Goal: Task Accomplishment & Management: Manage account settings

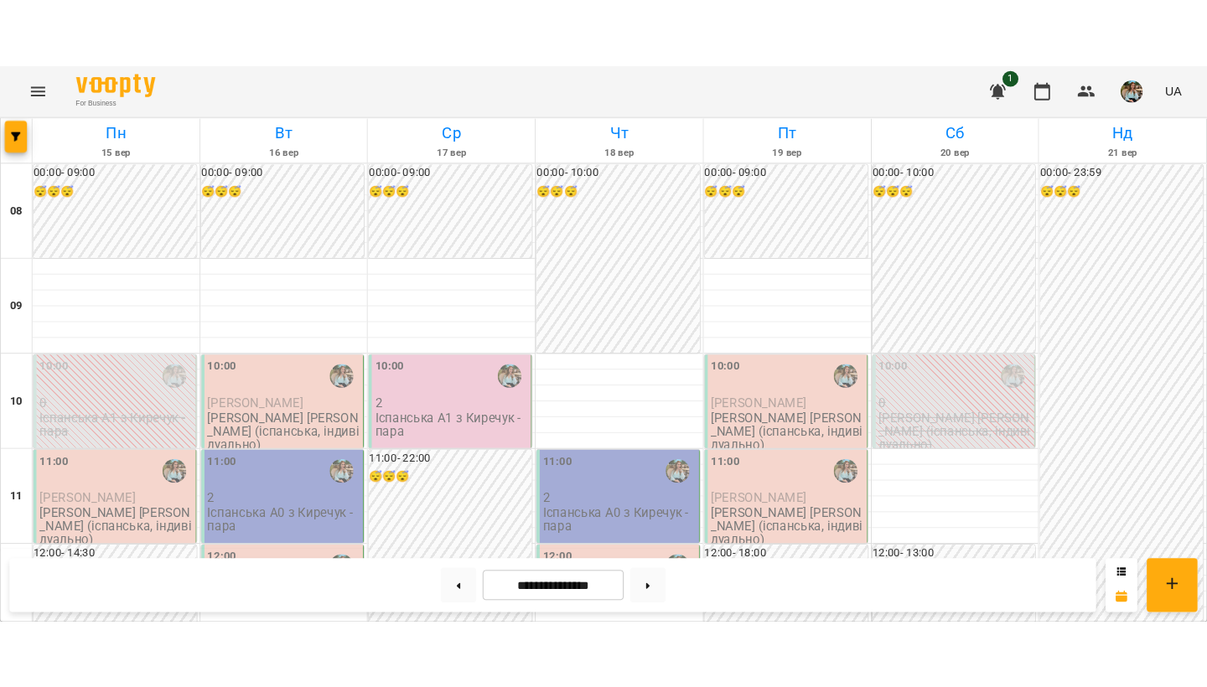
scroll to position [56, 0]
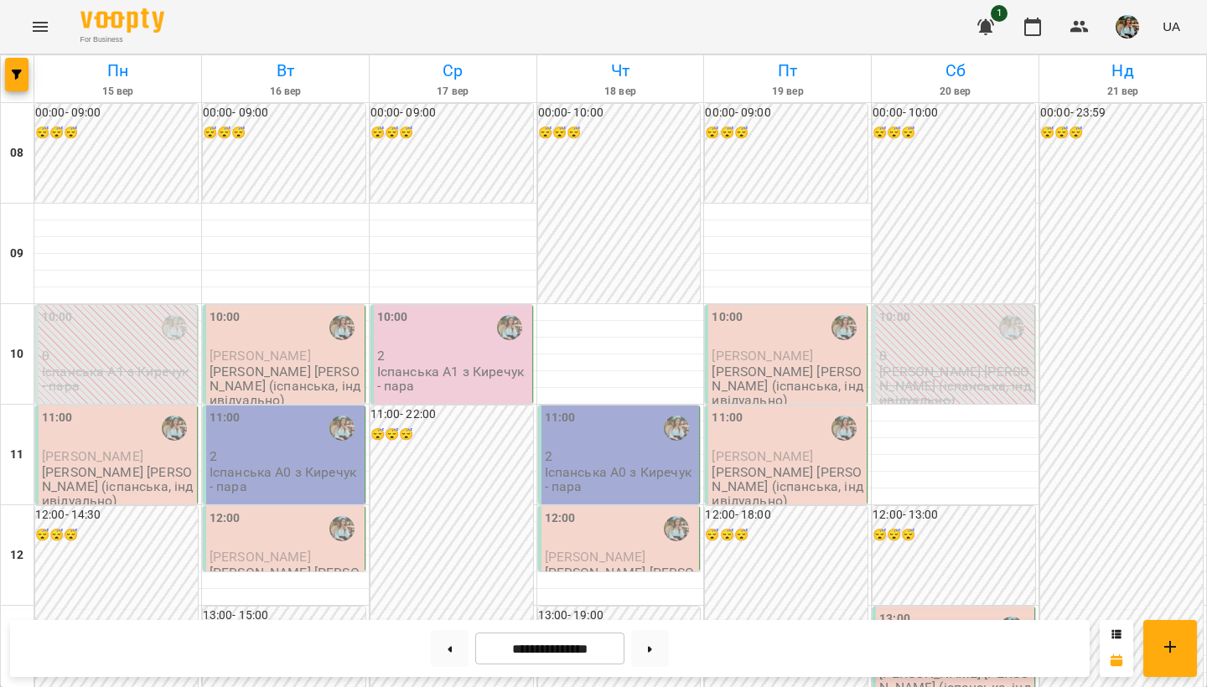
click at [54, 409] on div "11:00" at bounding box center [57, 428] width 31 height 39
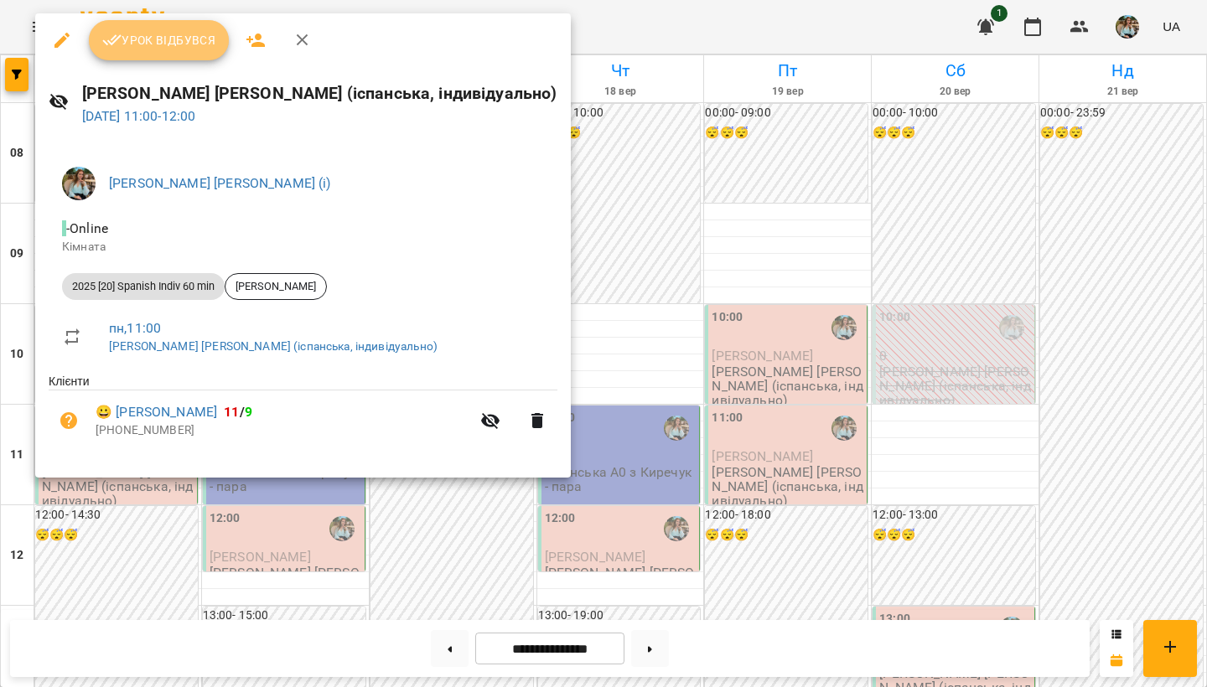
click at [131, 25] on button "Урок відбувся" at bounding box center [159, 40] width 141 height 40
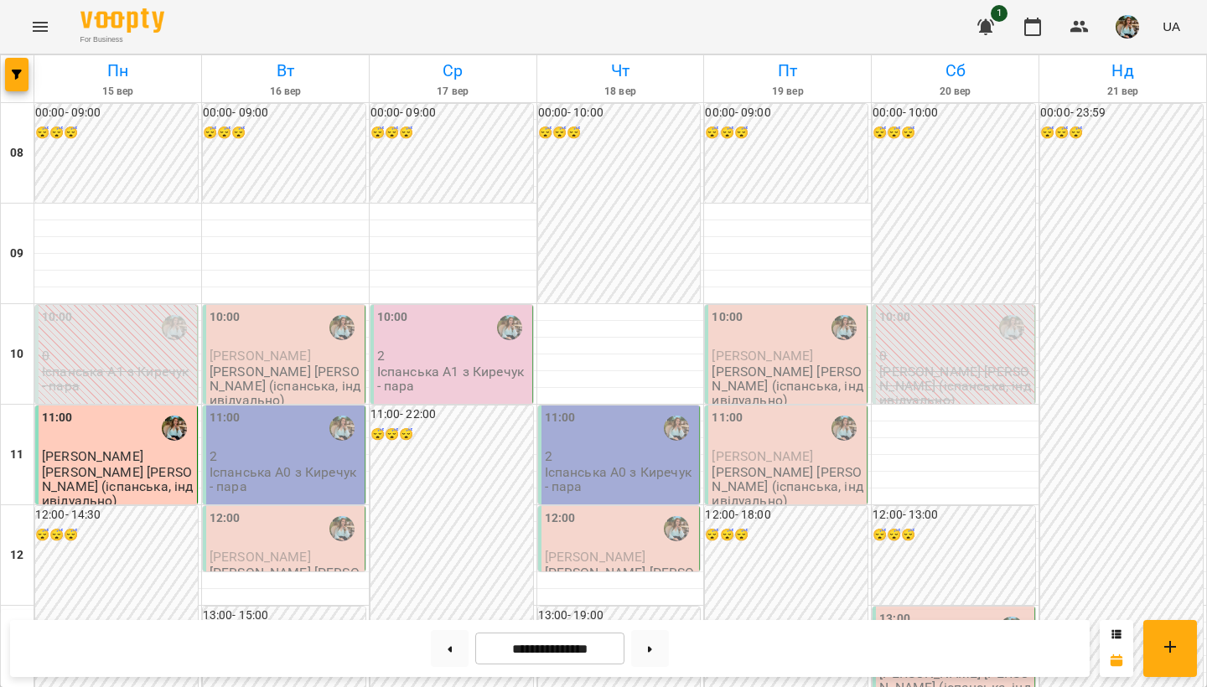
click at [1126, 25] on img "button" at bounding box center [1126, 26] width 23 height 23
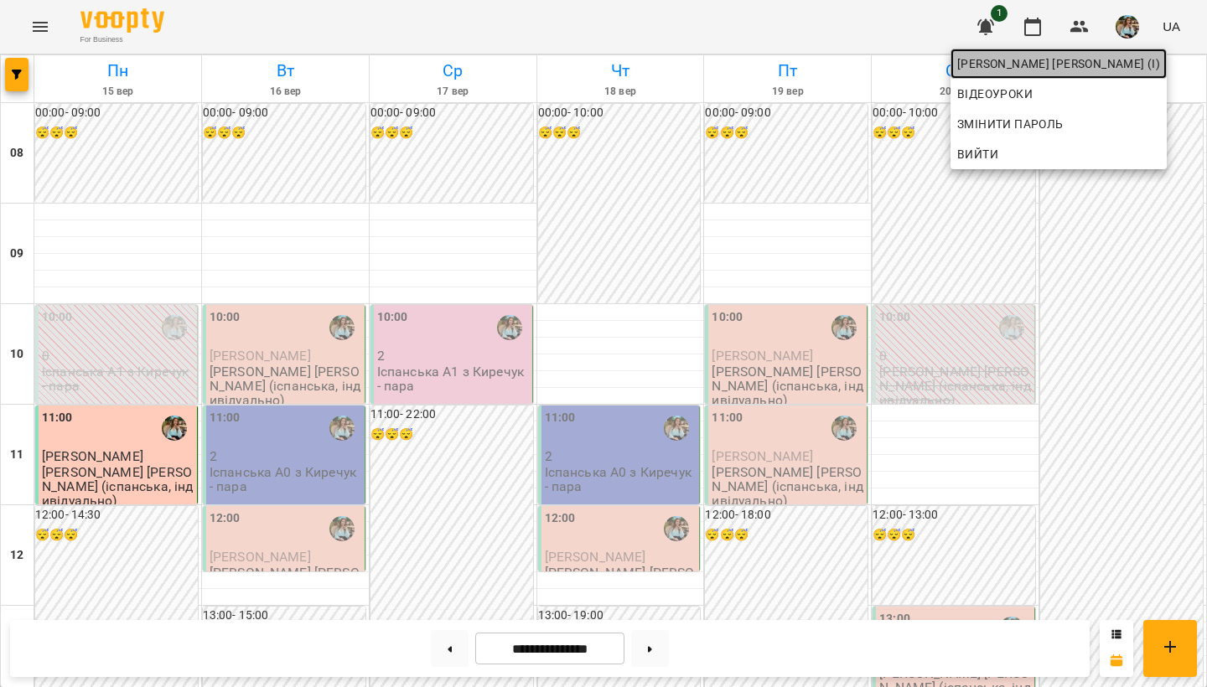
click at [1094, 72] on span "[PERSON_NAME] [PERSON_NAME] (і)" at bounding box center [1058, 64] width 203 height 20
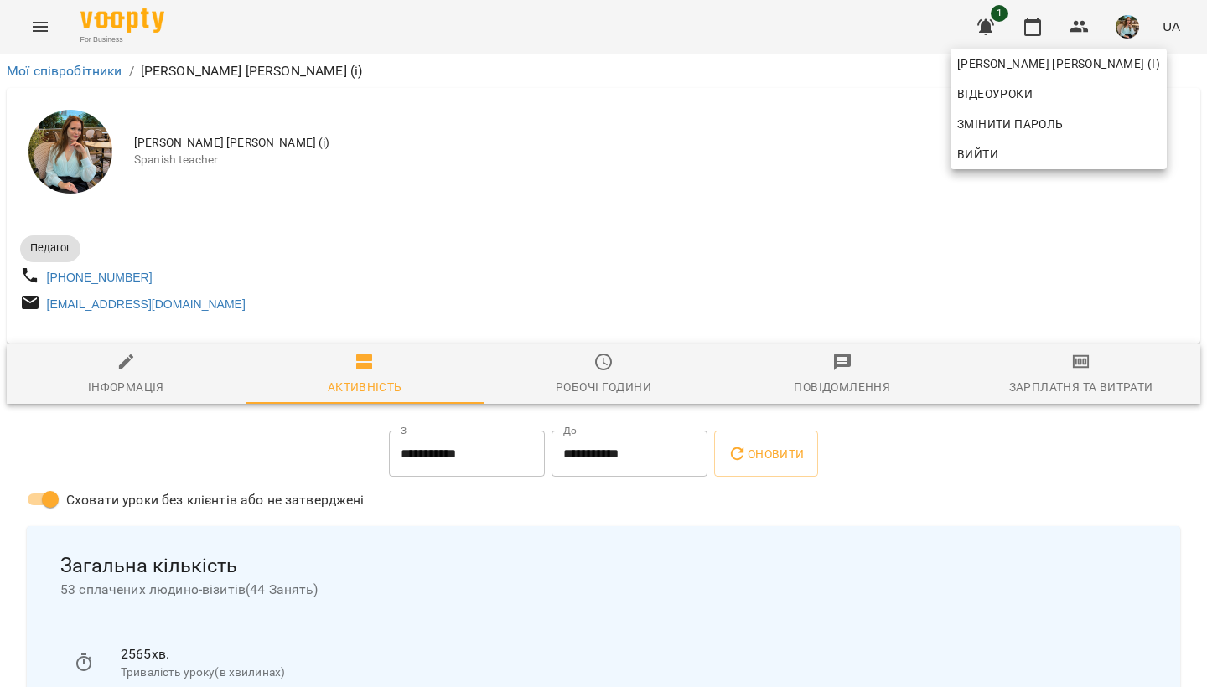
click at [559, 225] on div at bounding box center [603, 343] width 1207 height 687
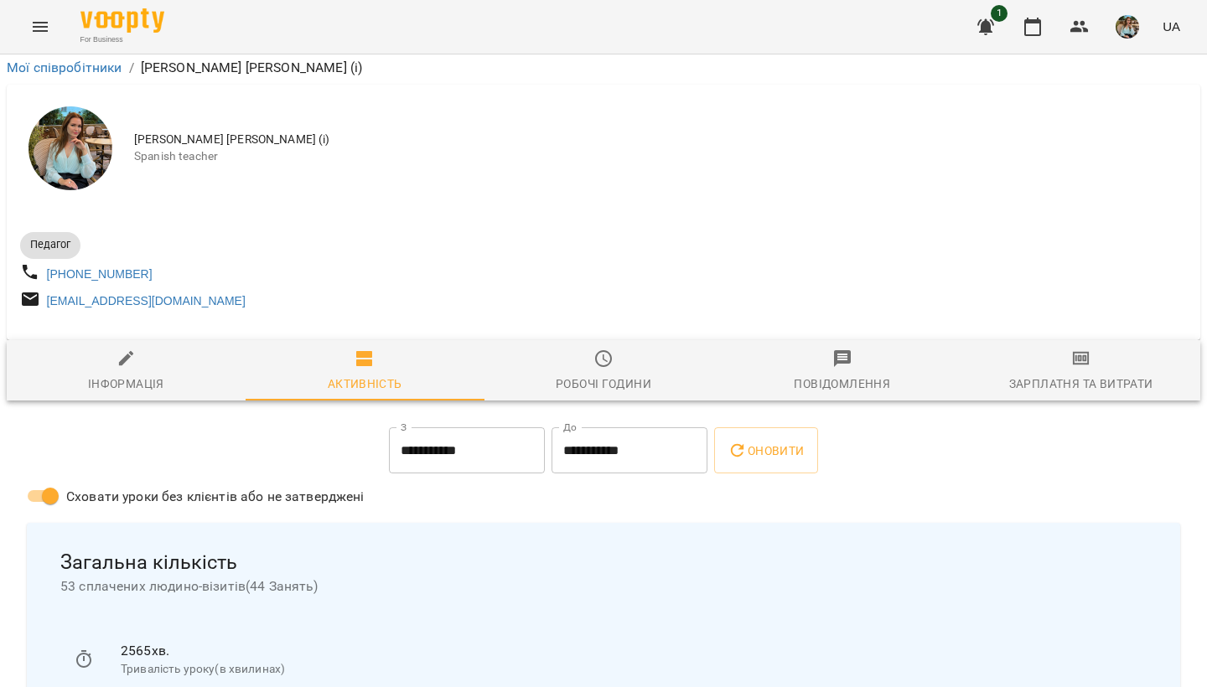
scroll to position [86, 0]
click at [1133, 14] on button "button" at bounding box center [1127, 27] width 44 height 44
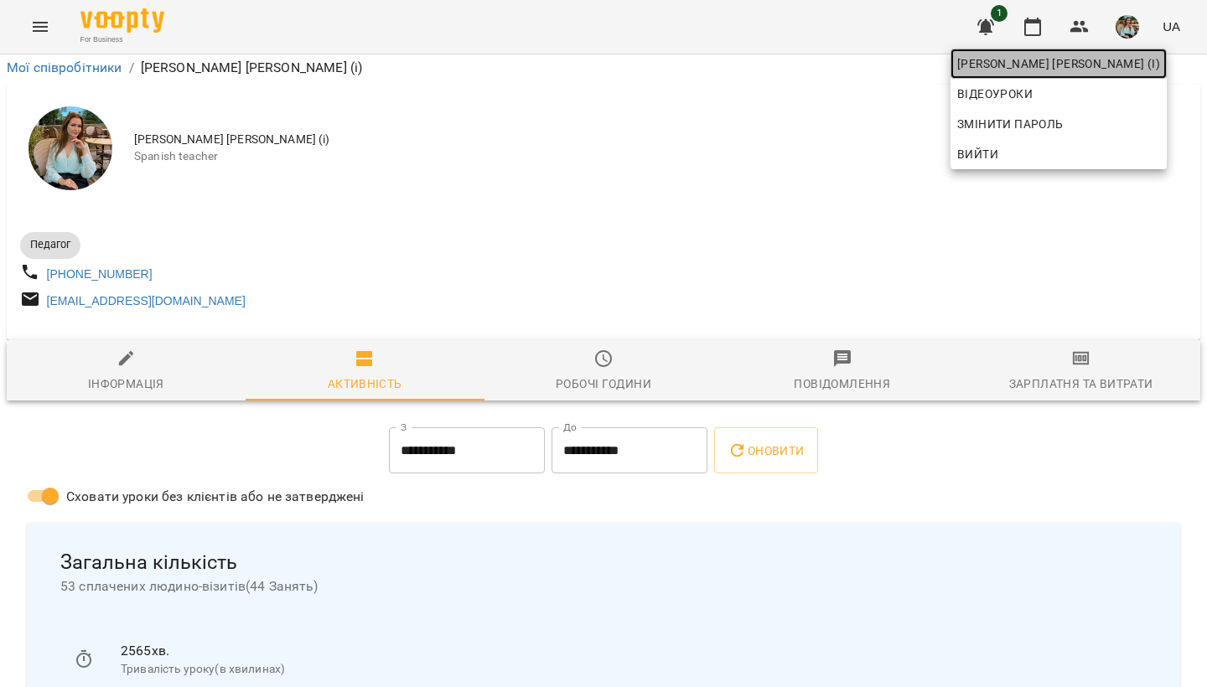
click at [1109, 68] on span "[PERSON_NAME] [PERSON_NAME] (і)" at bounding box center [1058, 64] width 203 height 20
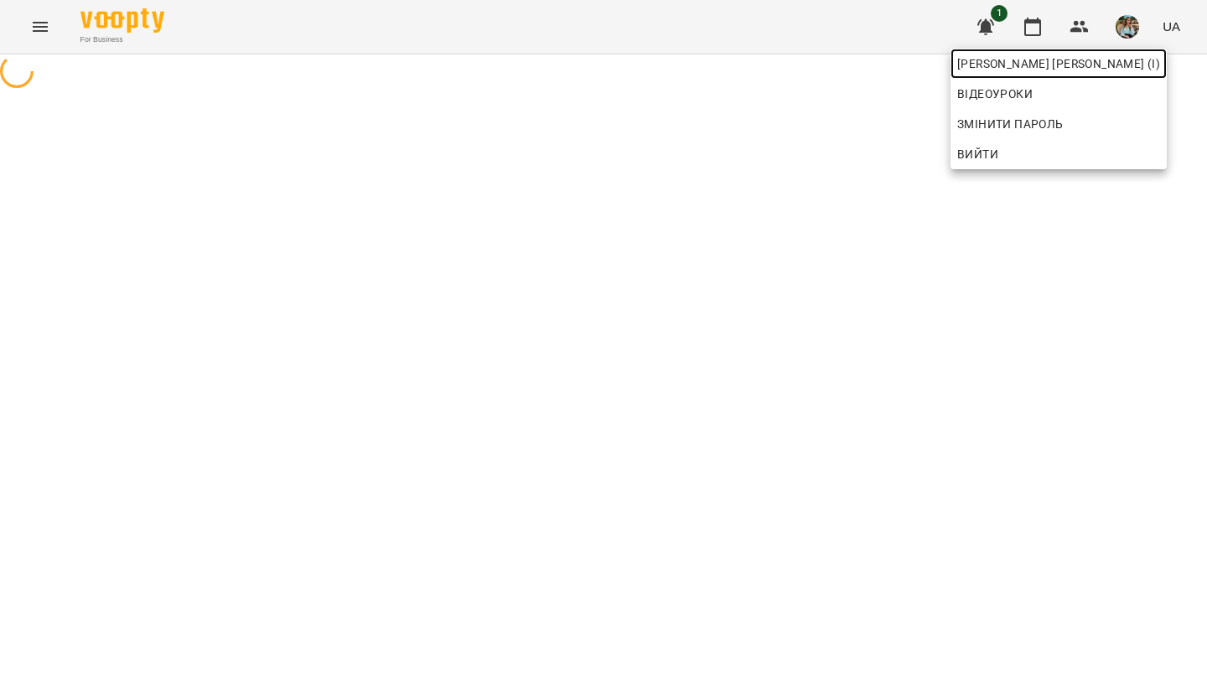
scroll to position [0, 0]
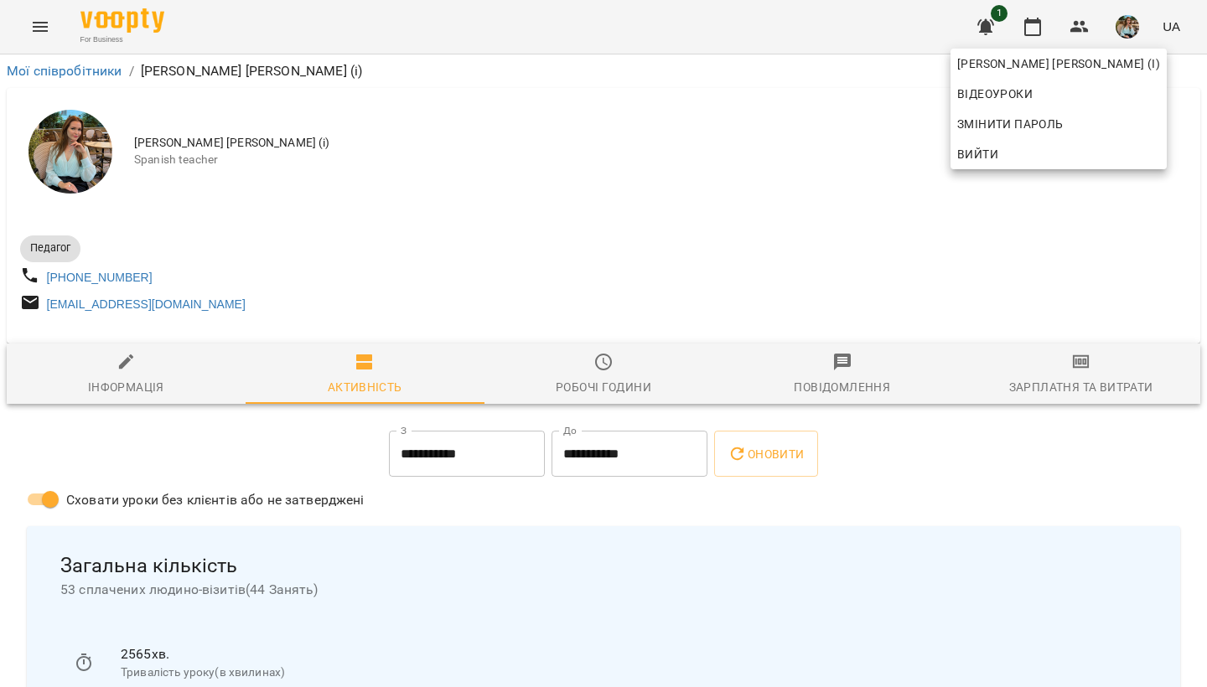
click at [1037, 27] on div at bounding box center [603, 343] width 1207 height 687
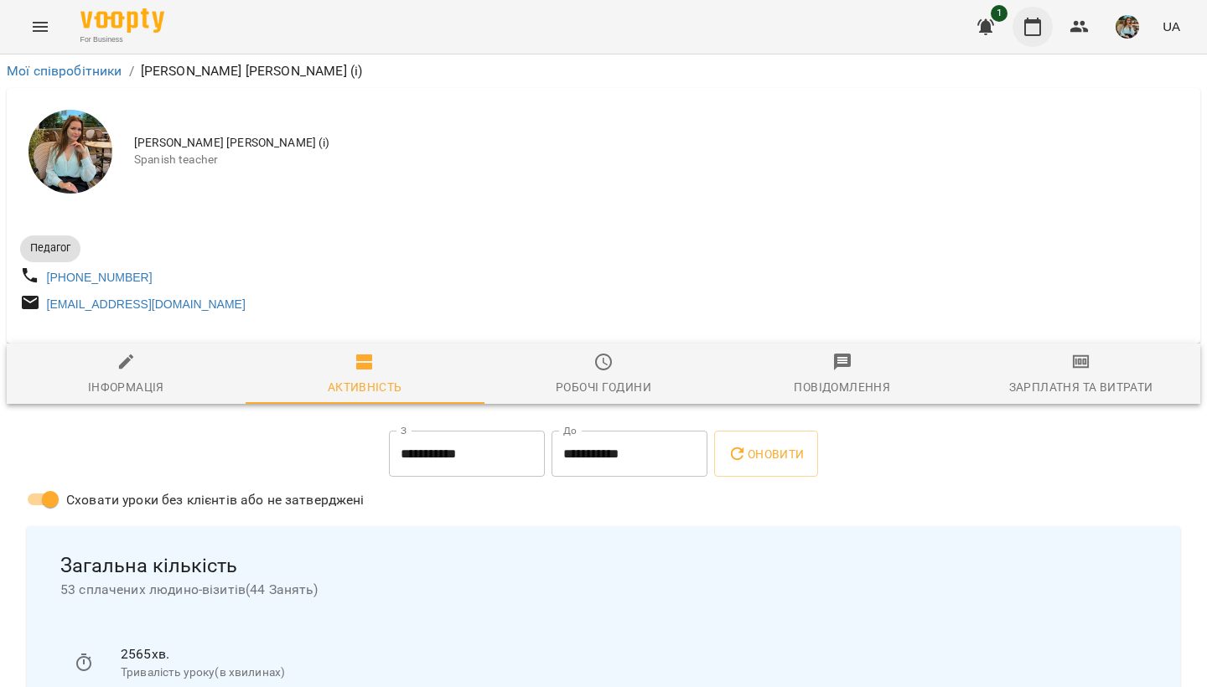
click at [1033, 32] on icon "button" at bounding box center [1032, 27] width 20 height 20
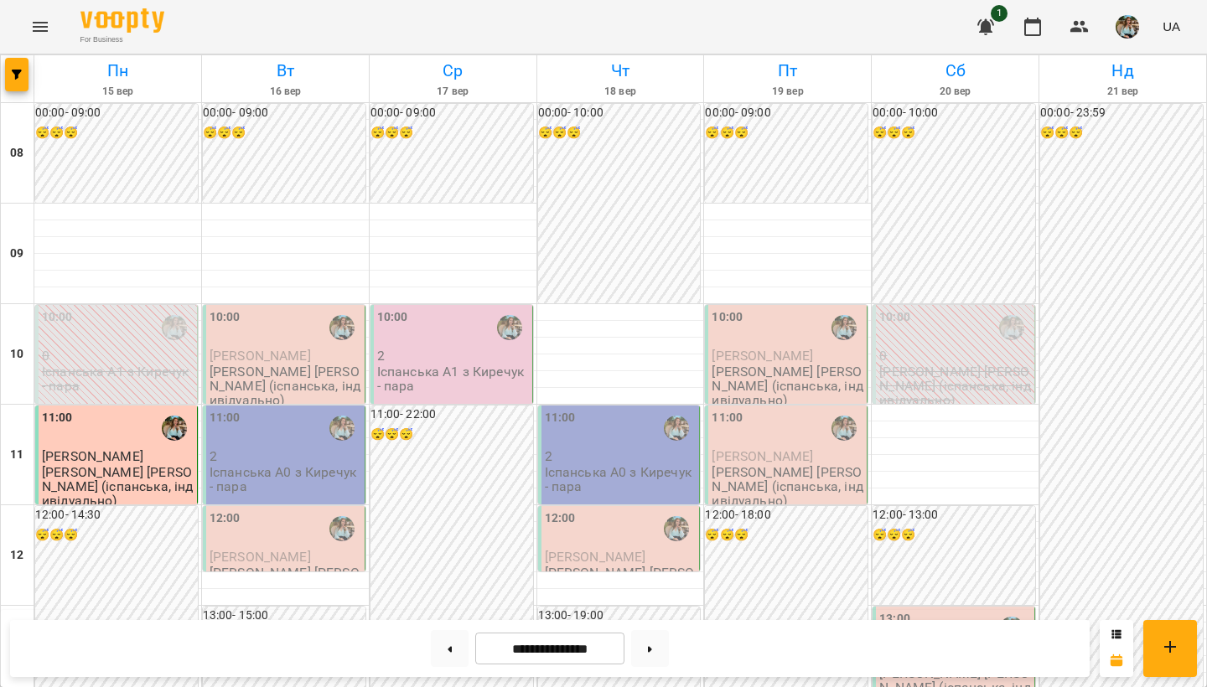
scroll to position [921, 0]
